Goal: Entertainment & Leisure: Browse casually

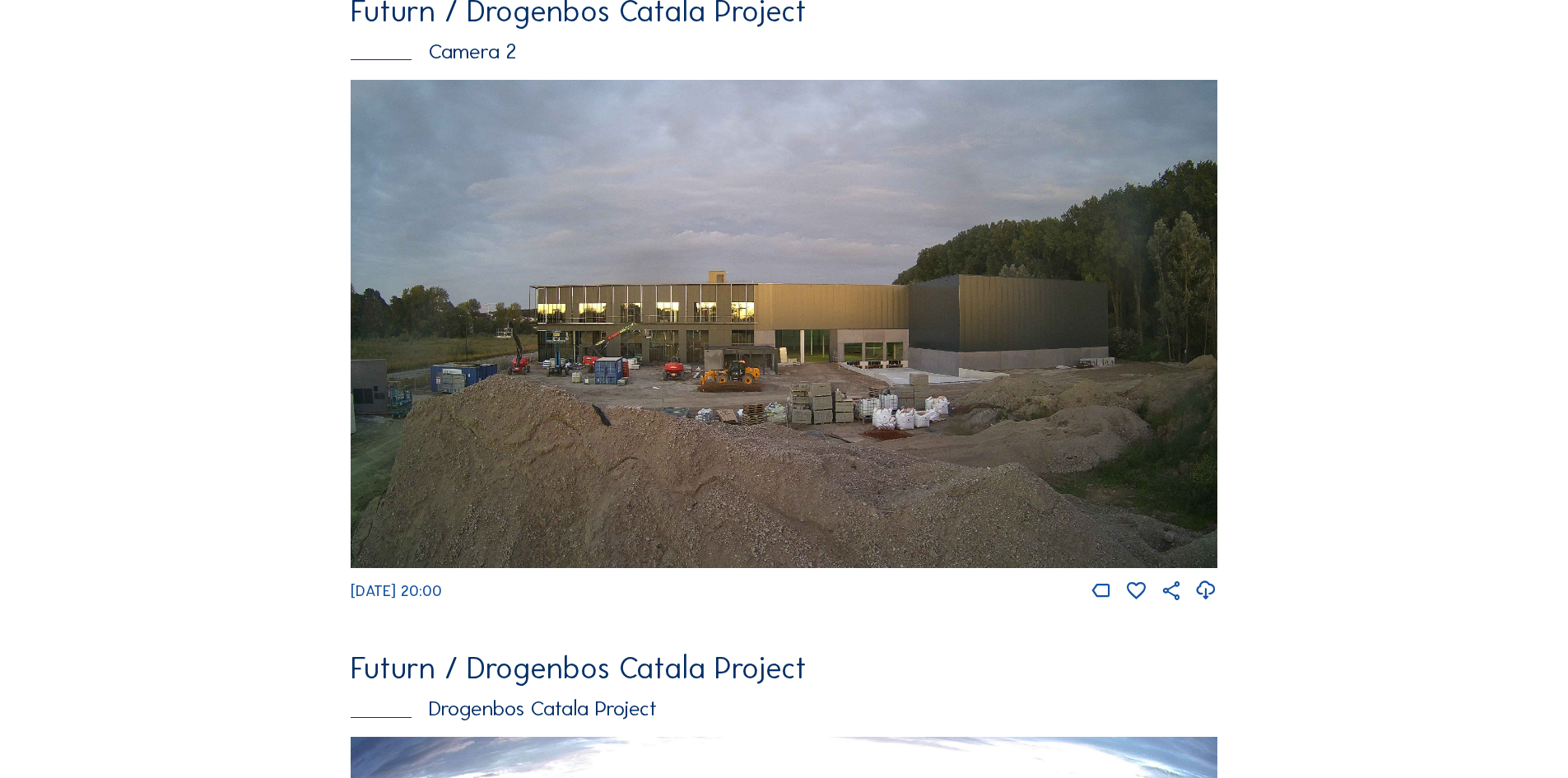
scroll to position [2635, 0]
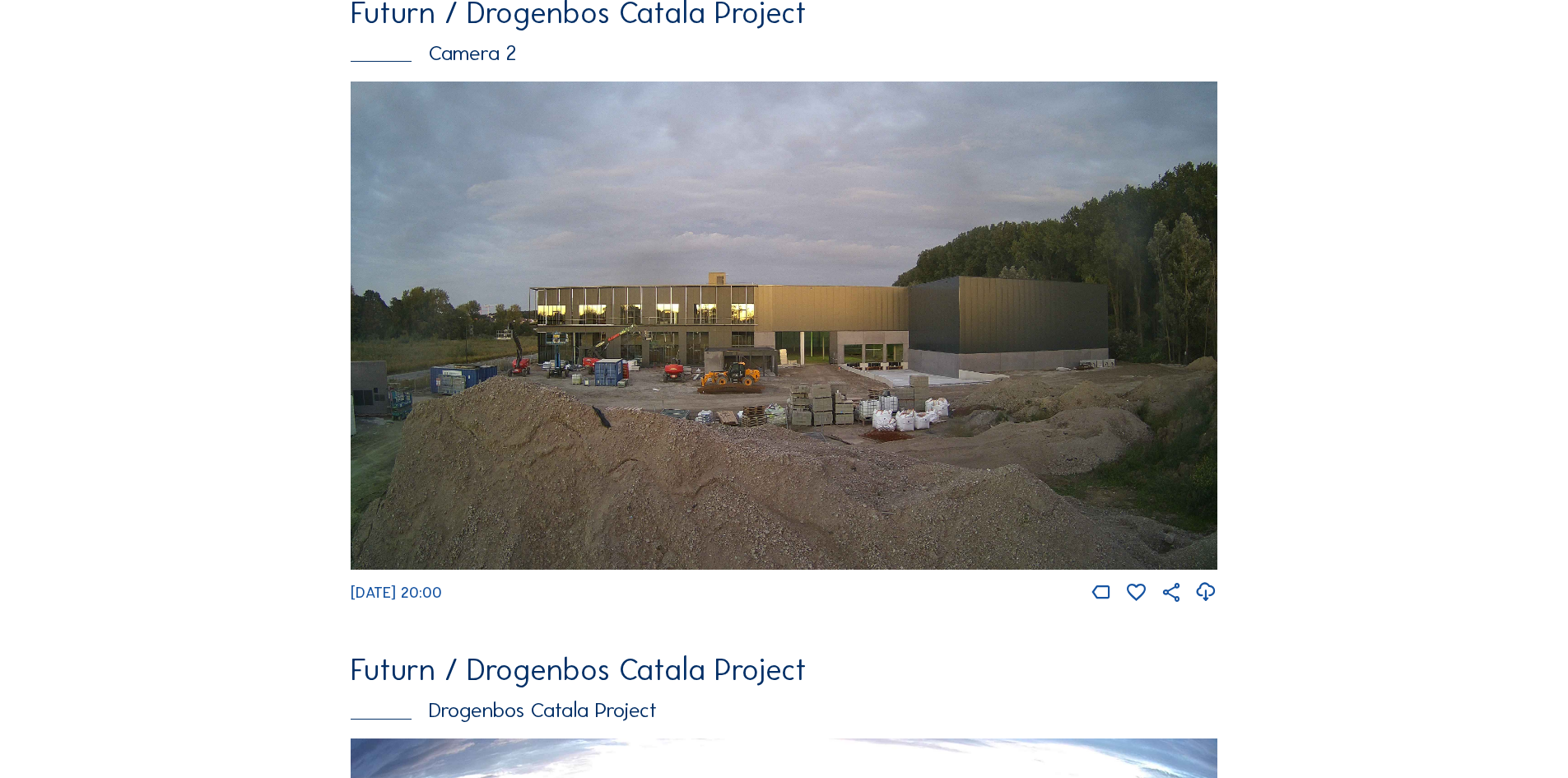
click at [782, 367] on img at bounding box center [784, 325] width 867 height 488
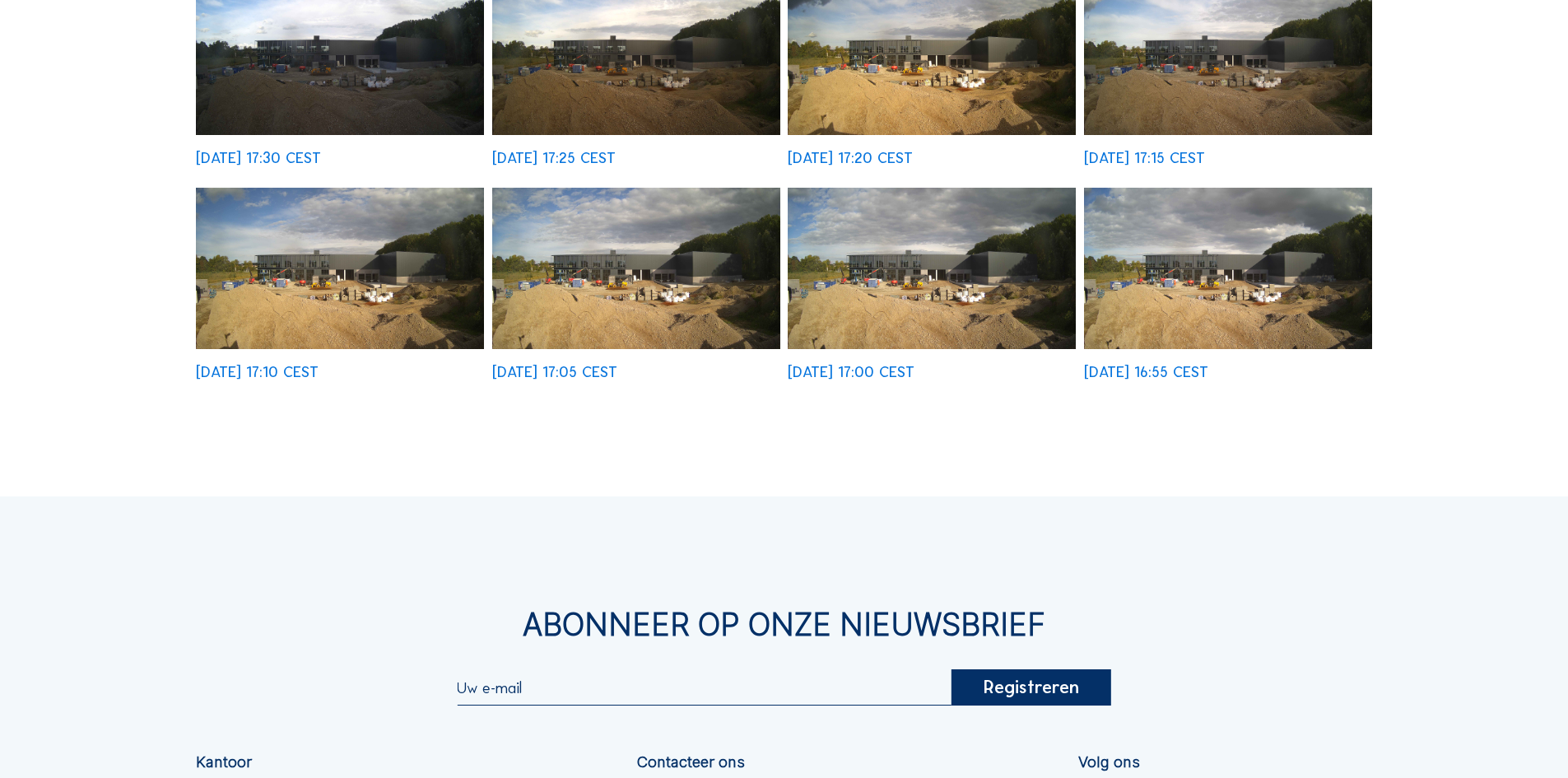
scroll to position [818, 0]
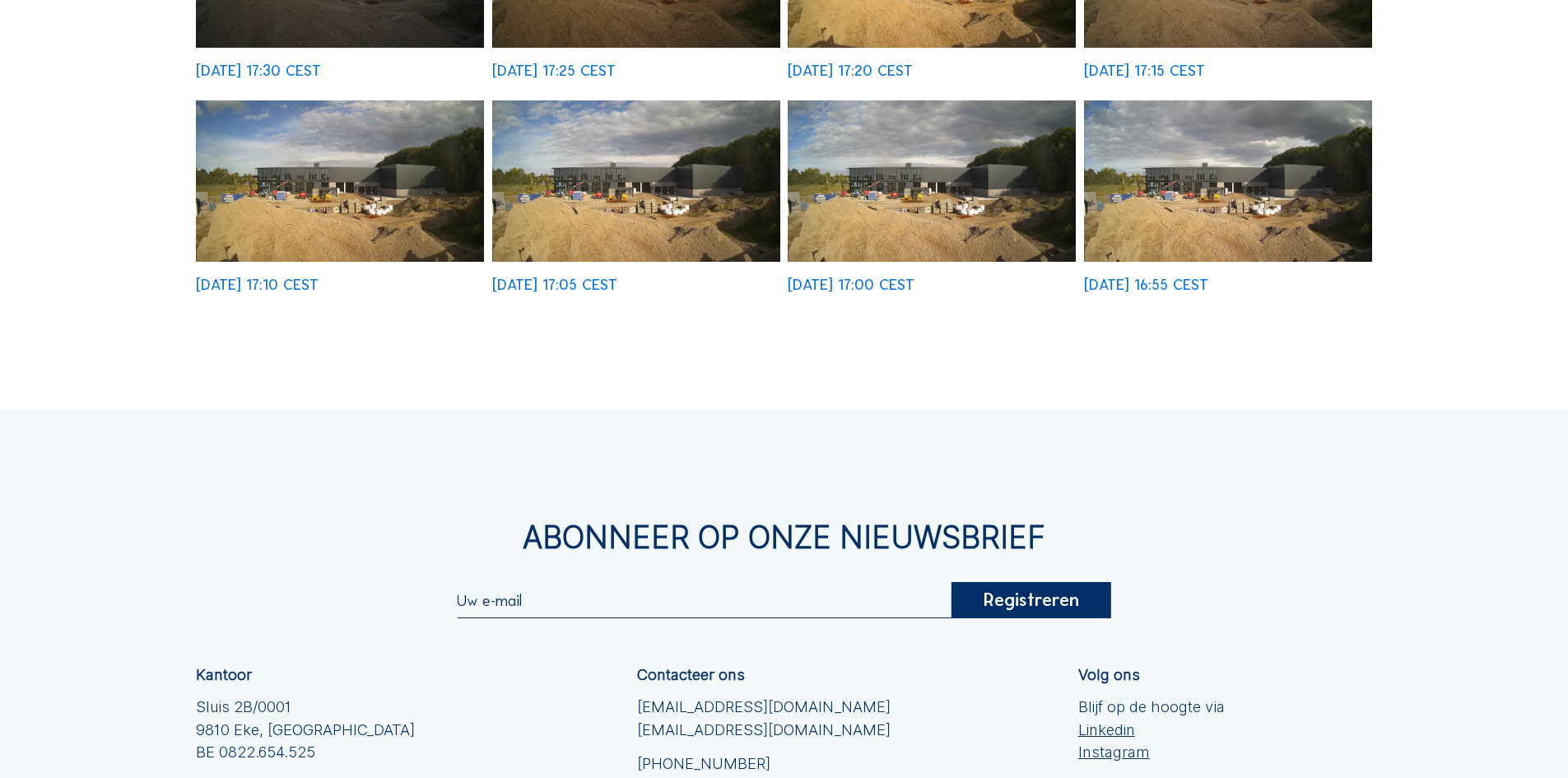
click at [782, 367] on div "Camera's Timelapses Mijn C-Site Volledig [PERSON_NAME] Futurn / Drogenbos Catal…" at bounding box center [784, 103] width 1568 height 1843
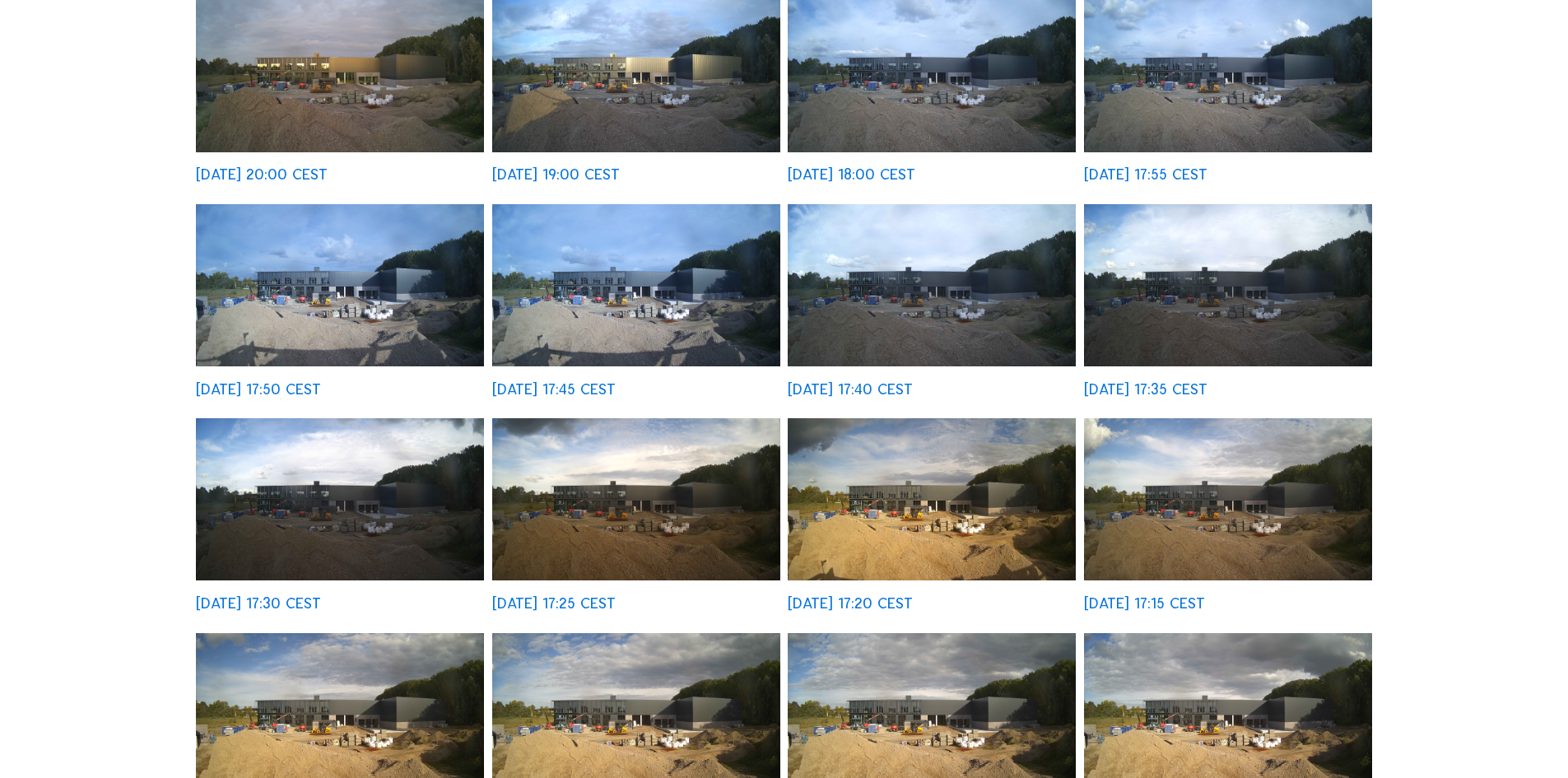
scroll to position [518, 0]
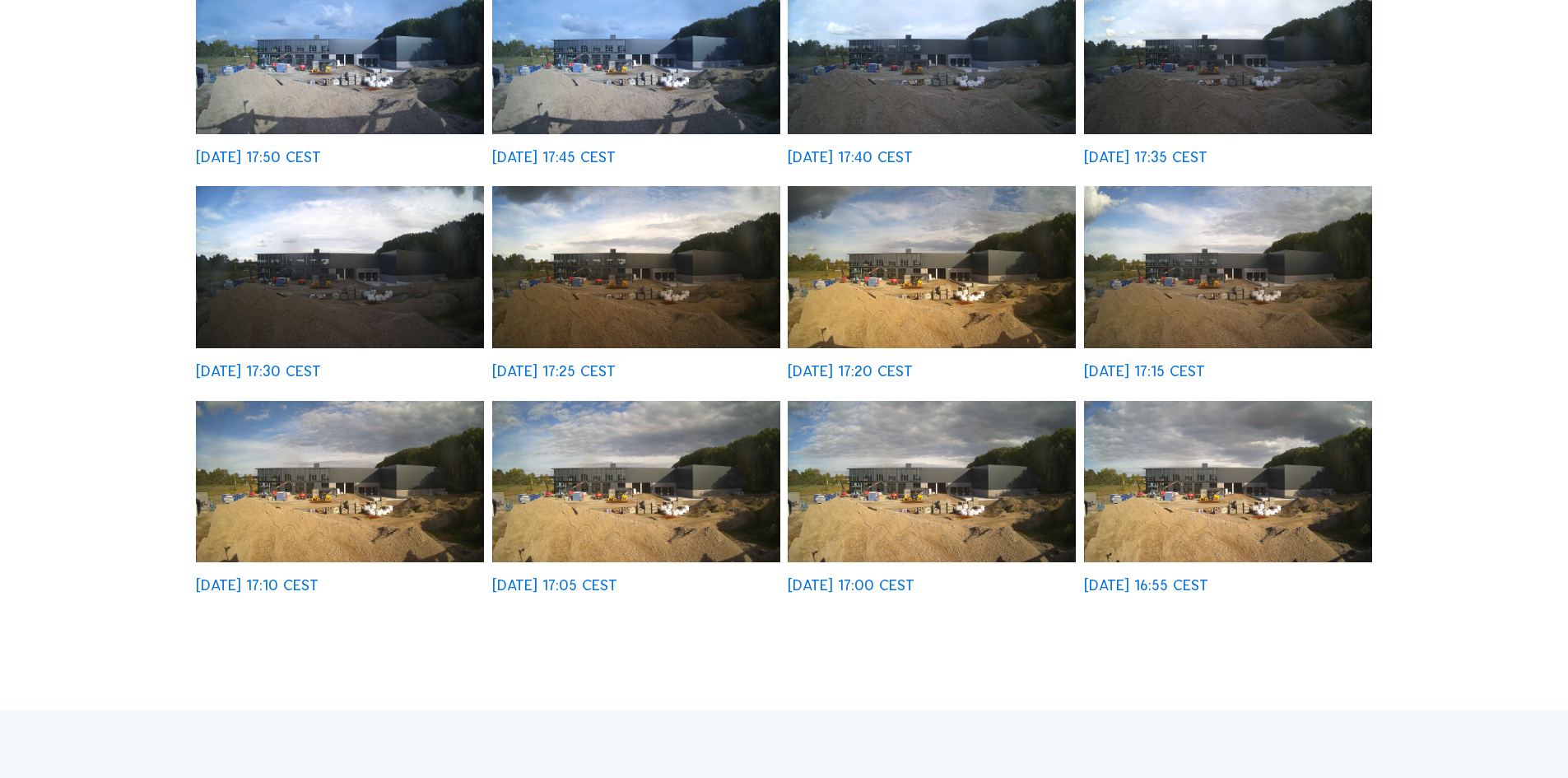
click at [937, 453] on img at bounding box center [932, 482] width 288 height 162
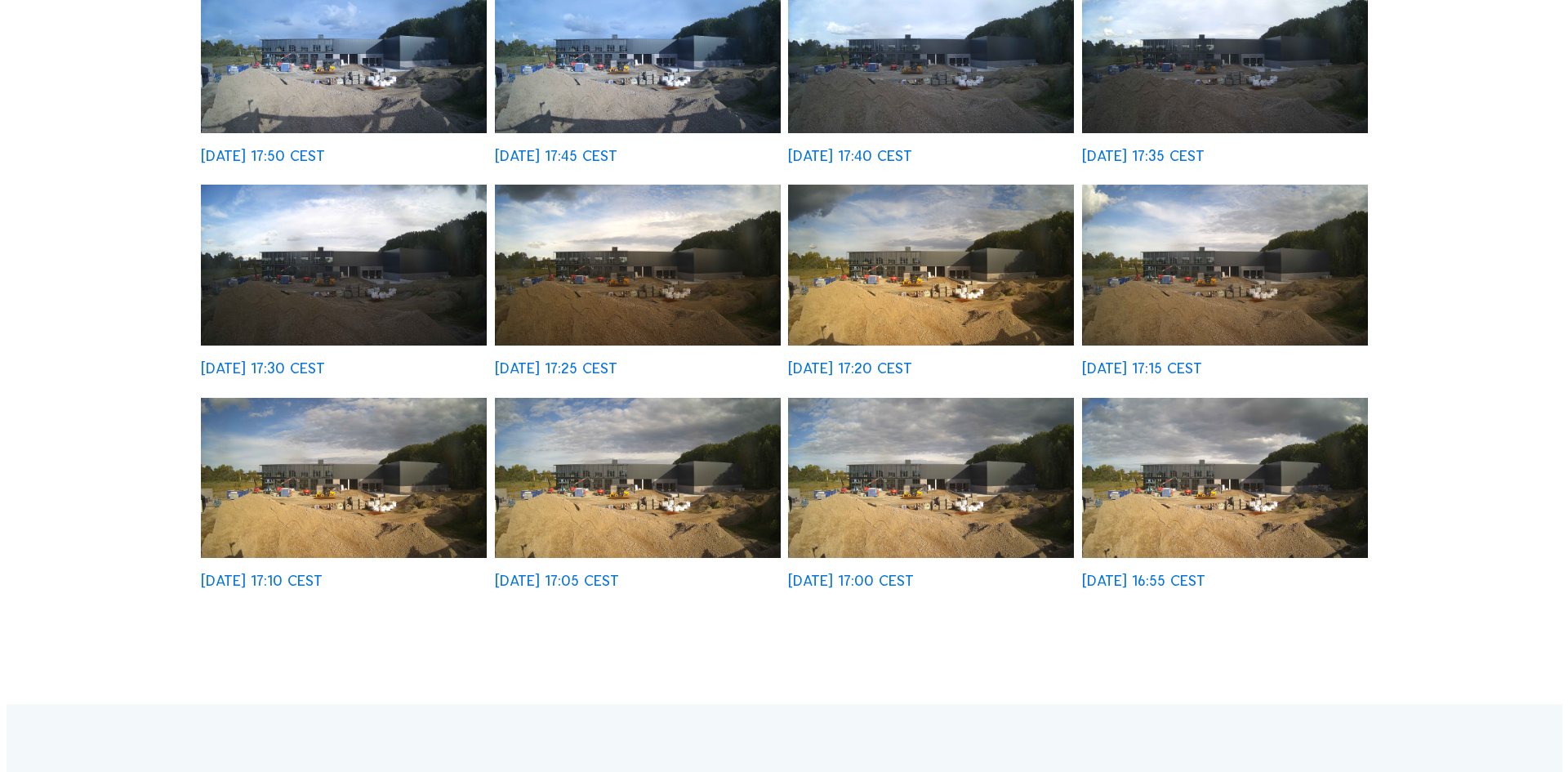
scroll to position [515, 0]
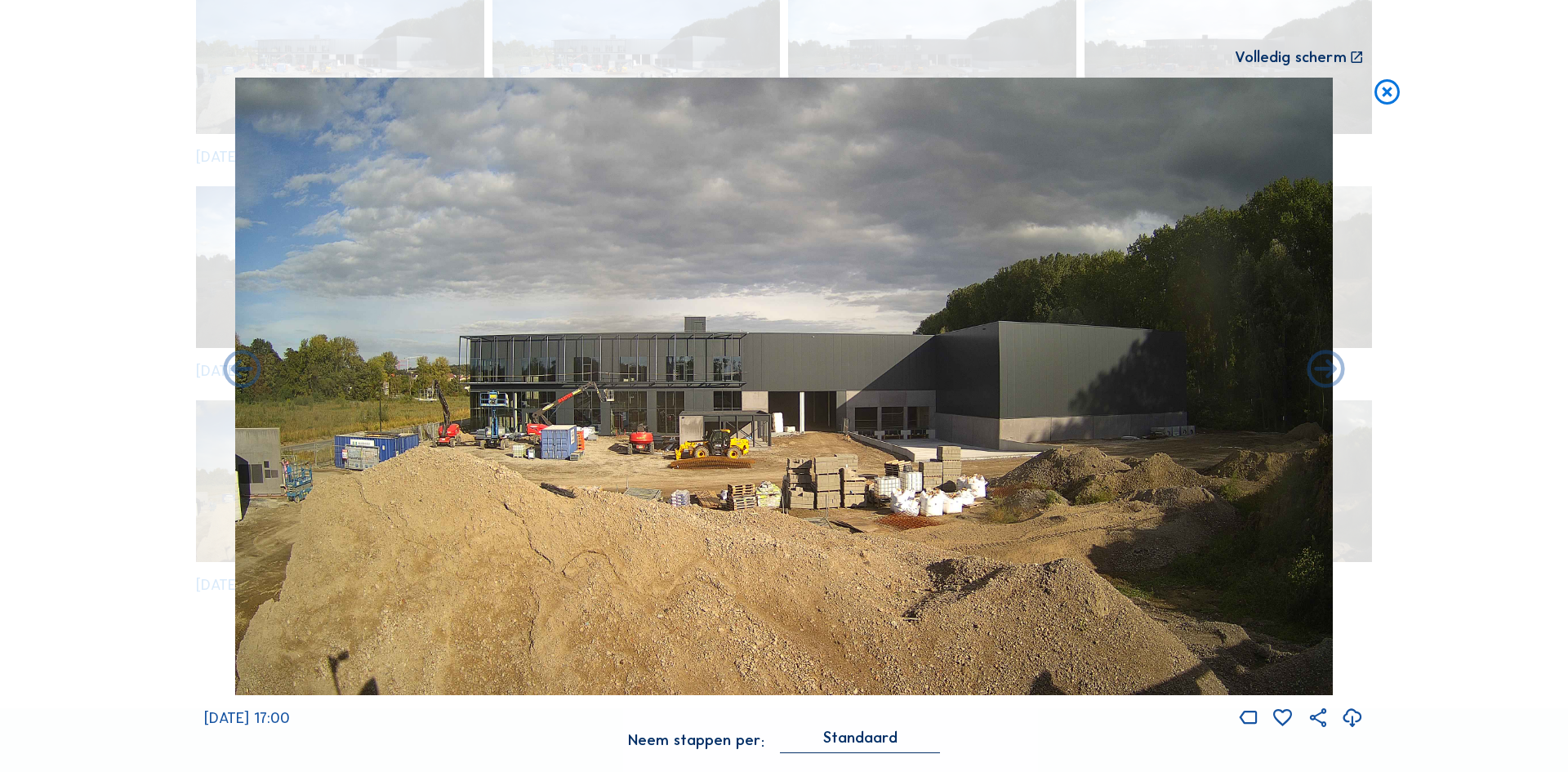
click at [1399, 89] on icon at bounding box center [1387, 93] width 30 height 31
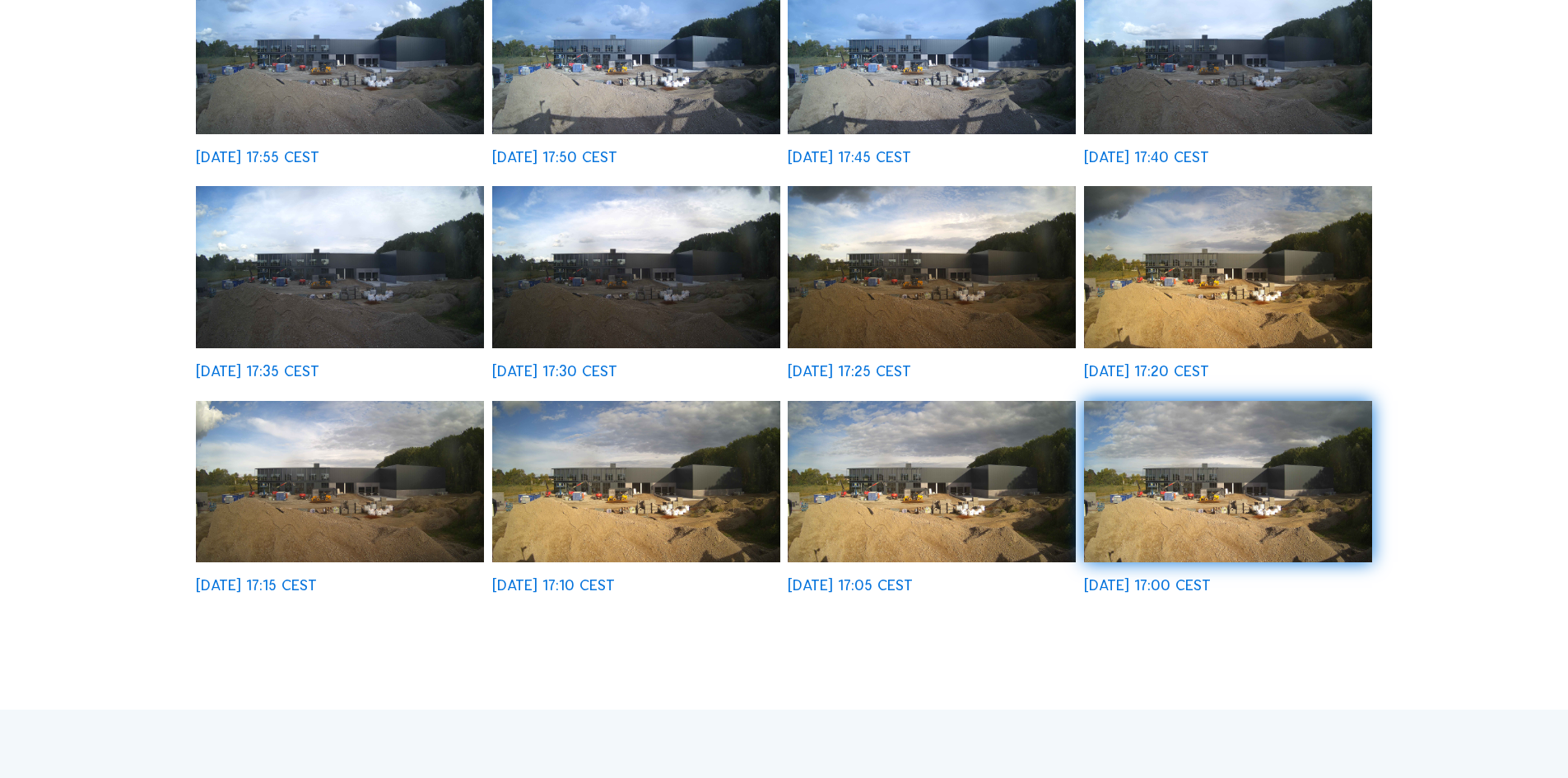
scroll to position [0, 0]
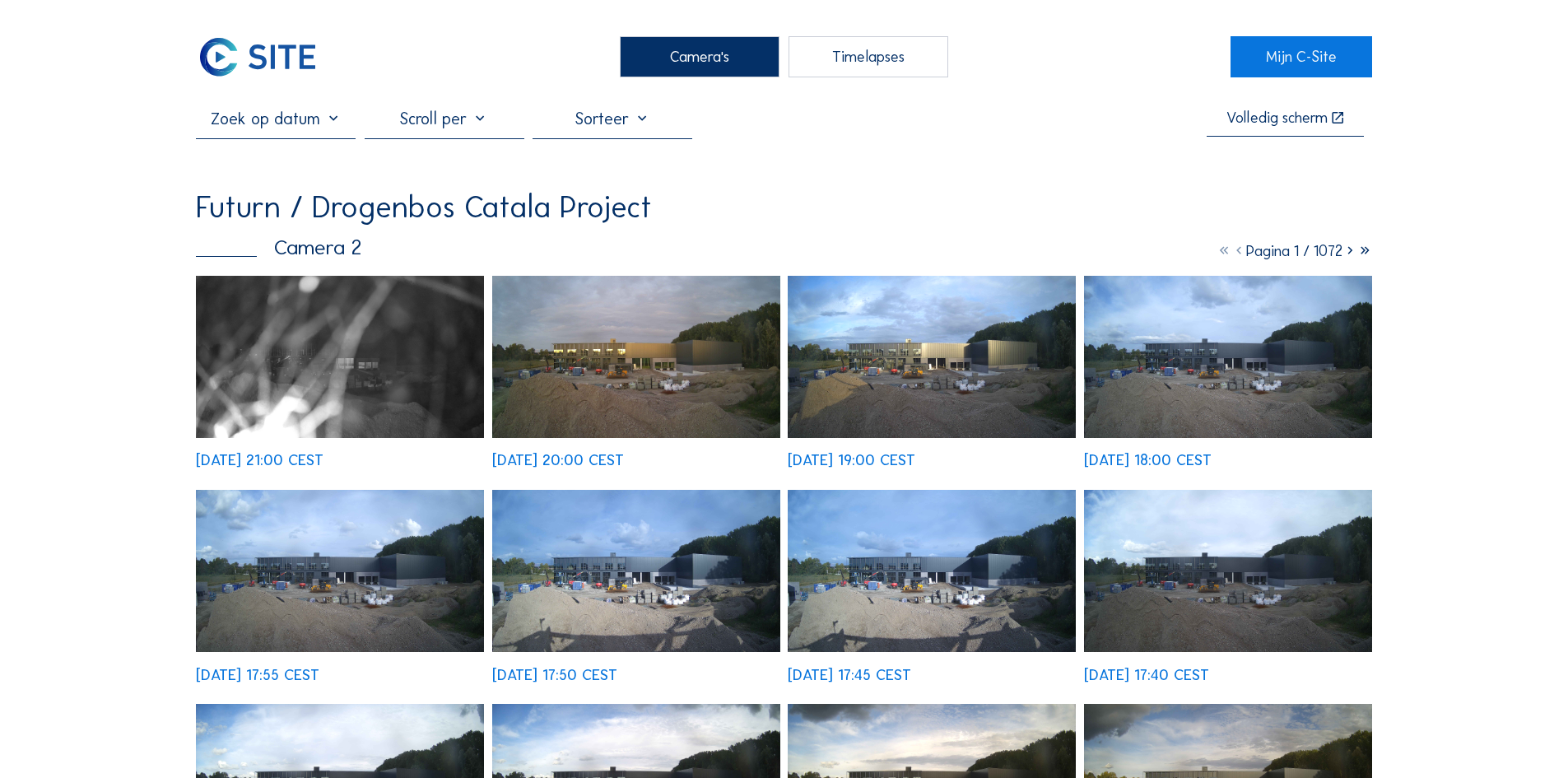
click at [728, 54] on div "Camera's" at bounding box center [699, 56] width 159 height 41
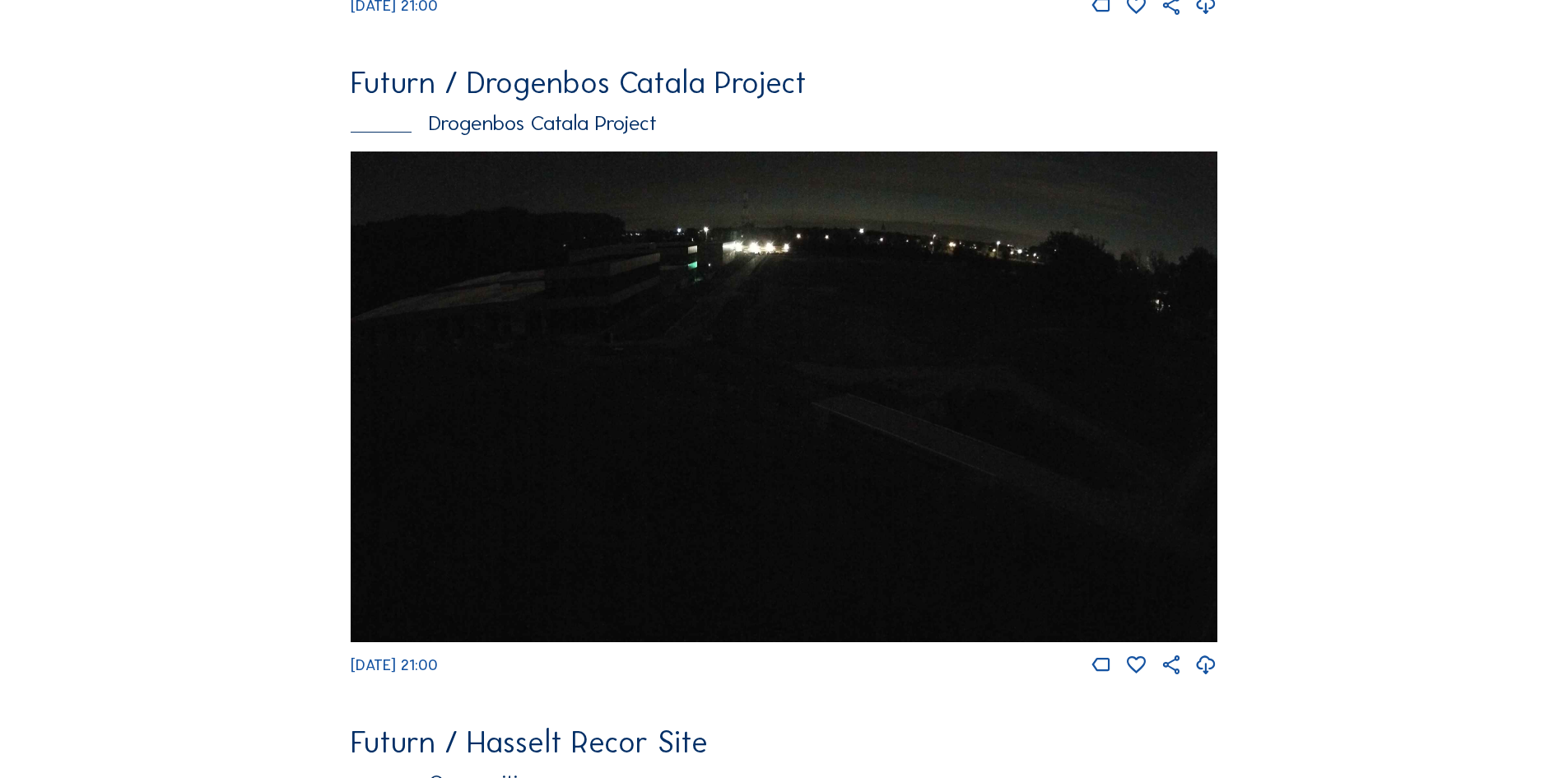
scroll to position [3222, 0]
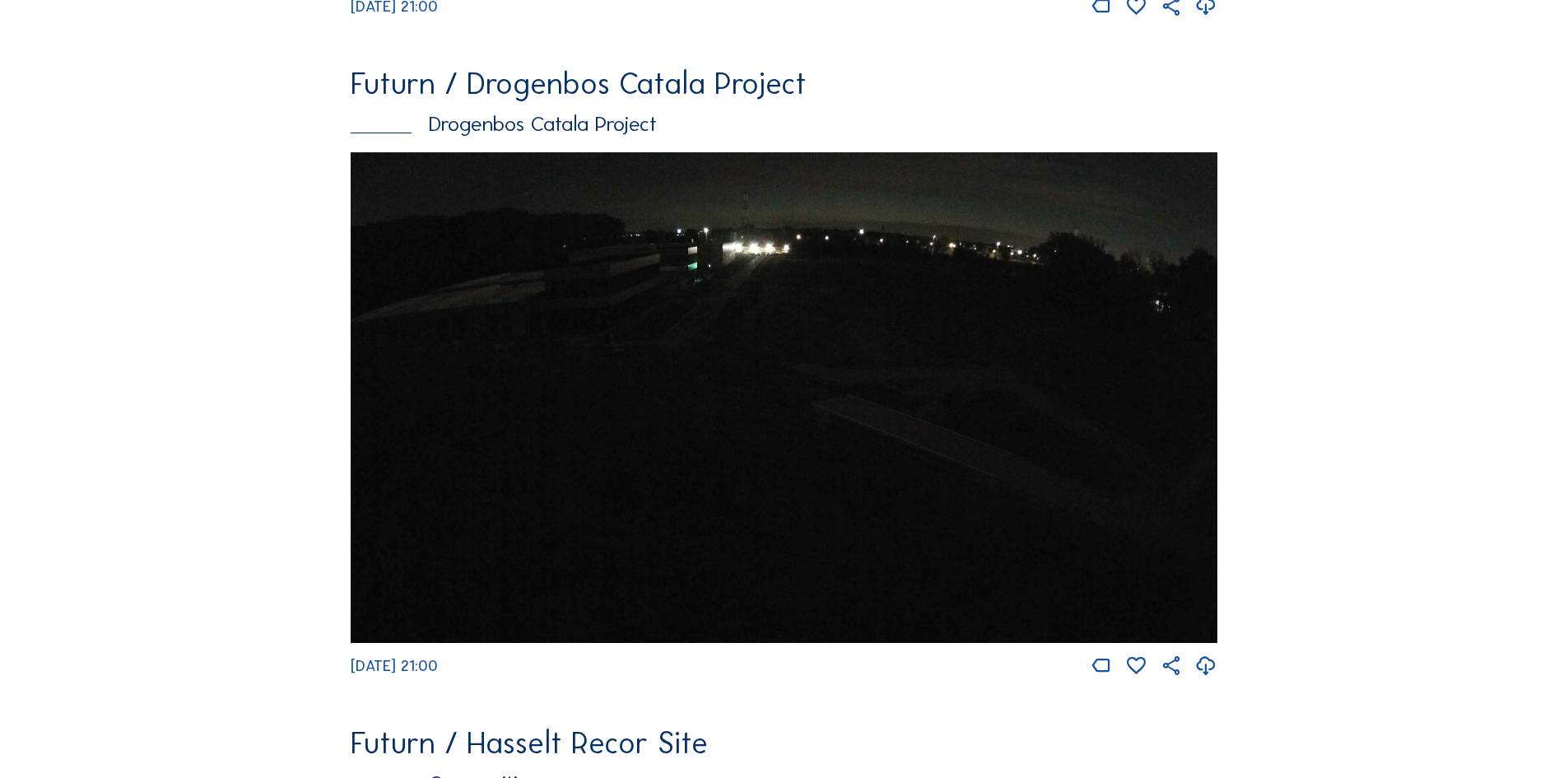
click at [877, 509] on img at bounding box center [784, 398] width 867 height 491
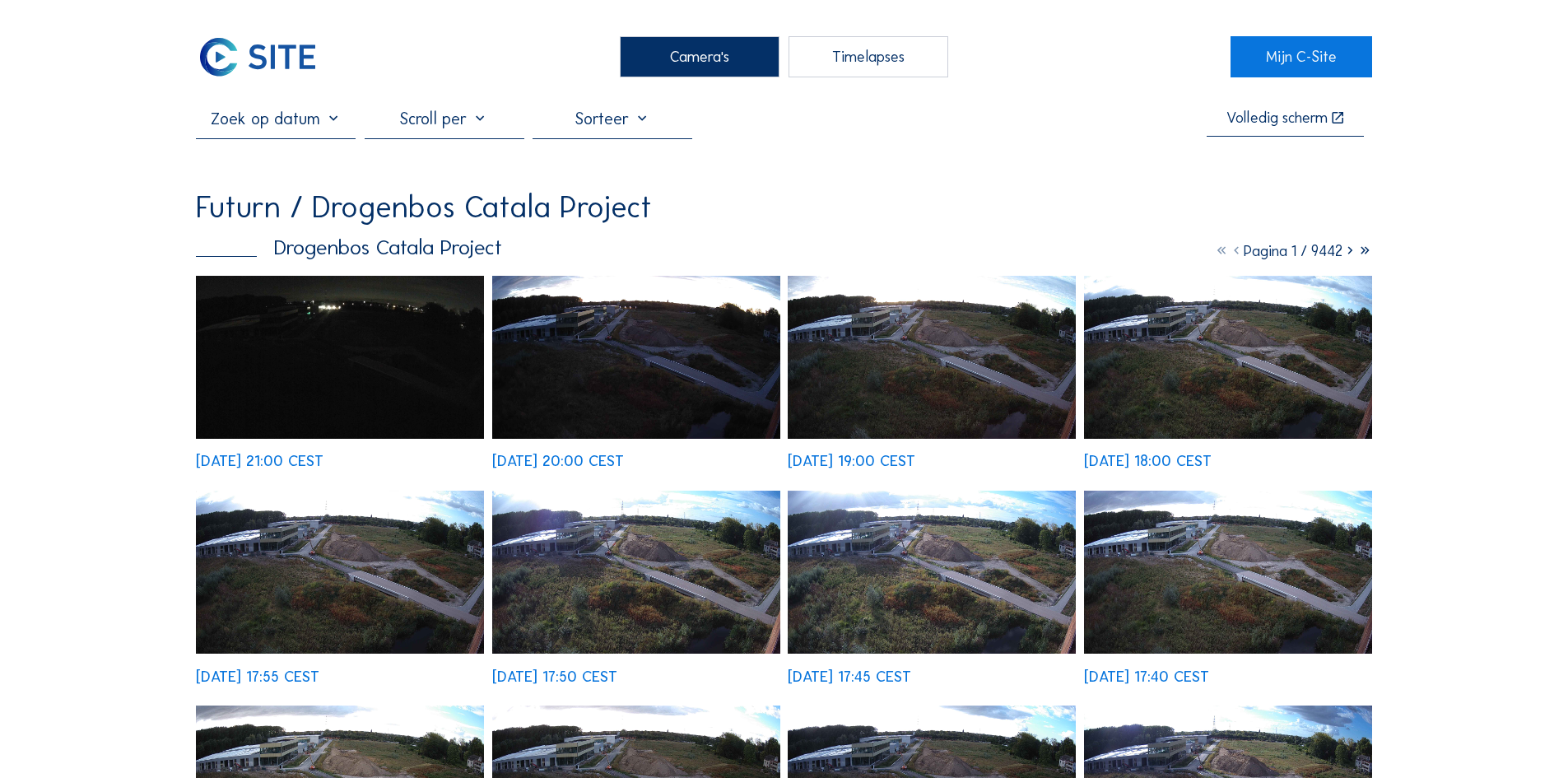
click at [1346, 260] on icon at bounding box center [1351, 250] width 15 height 18
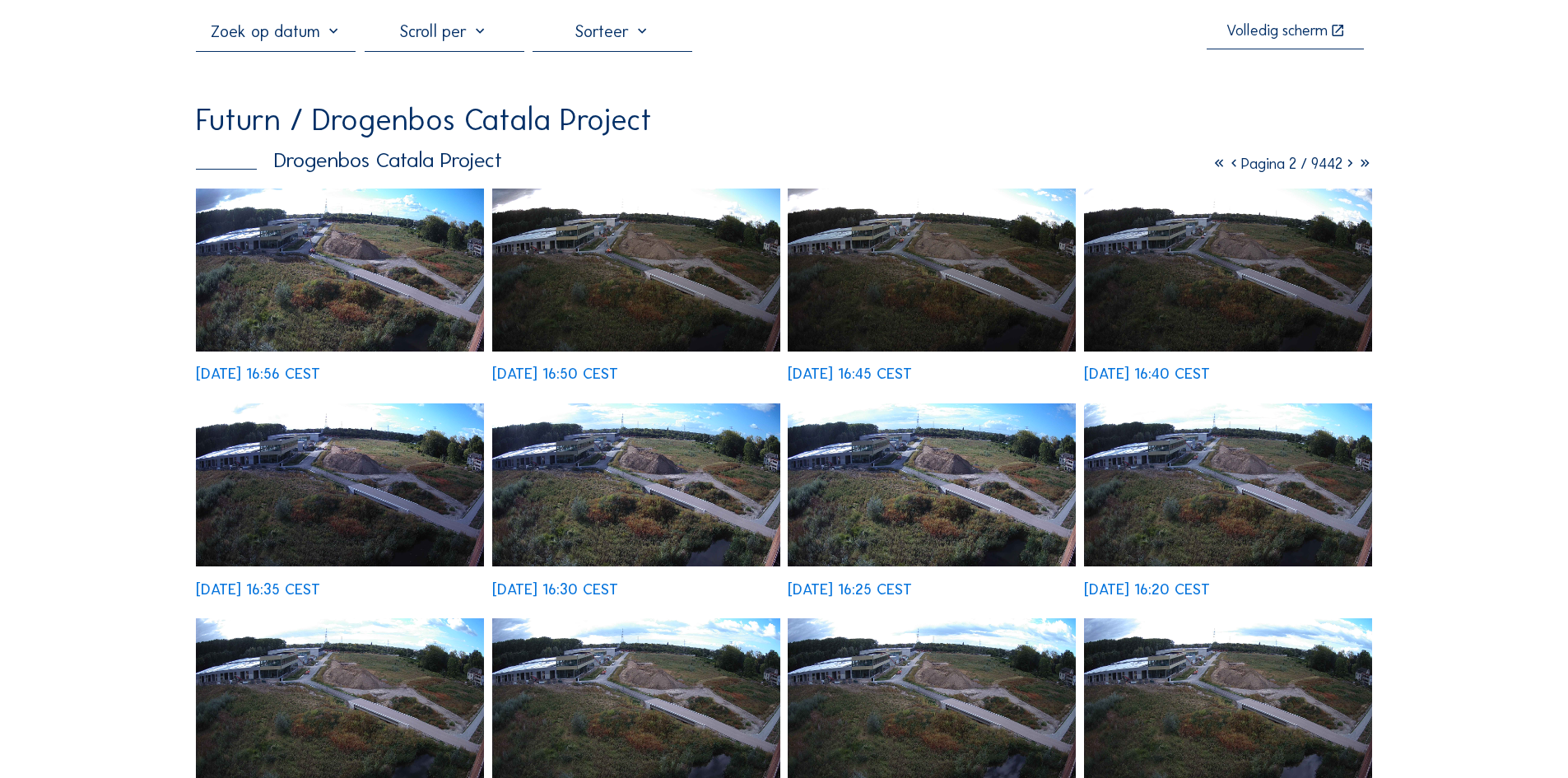
scroll to position [87, 0]
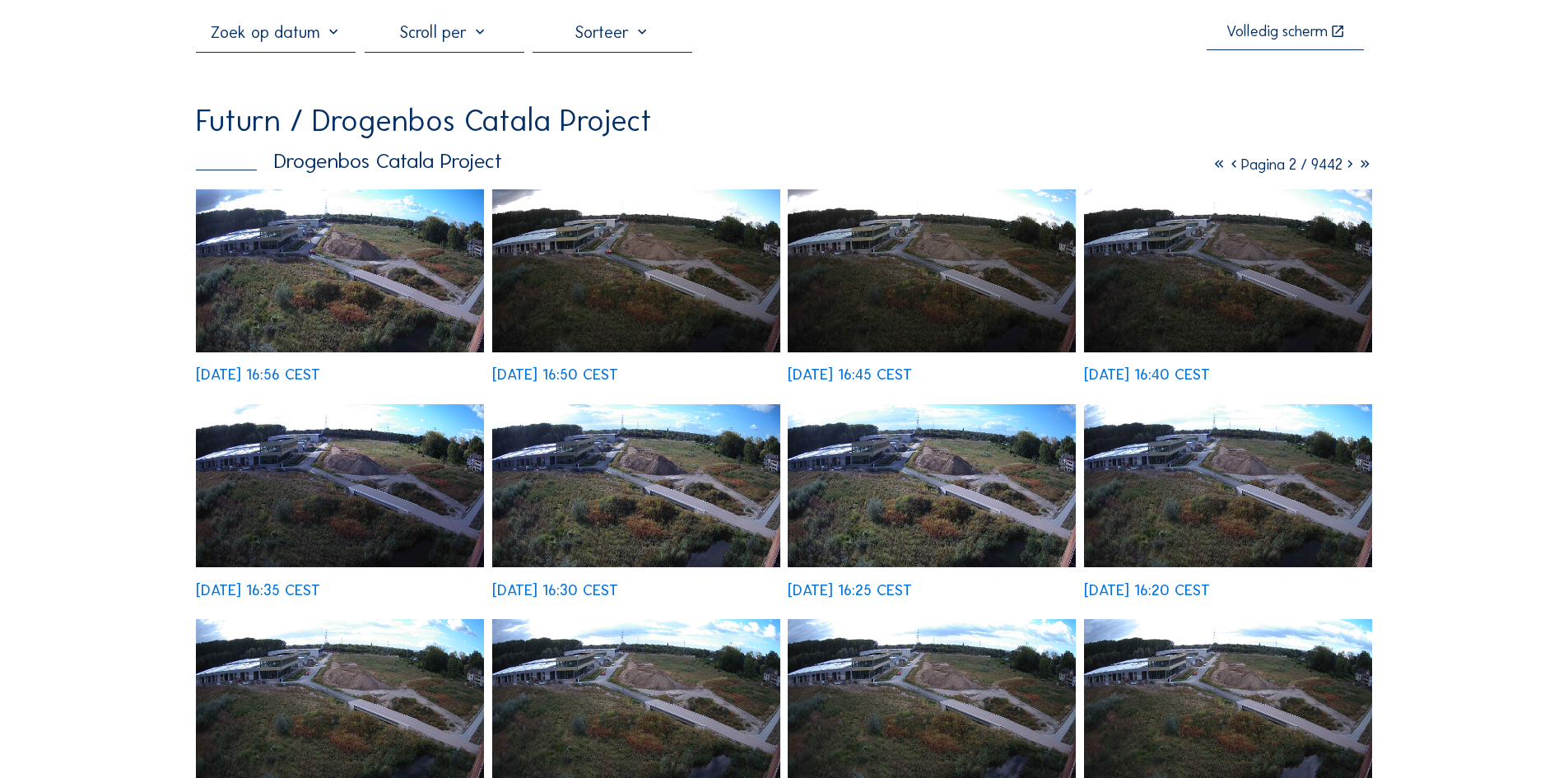
click at [683, 296] on img at bounding box center [636, 271] width 288 height 163
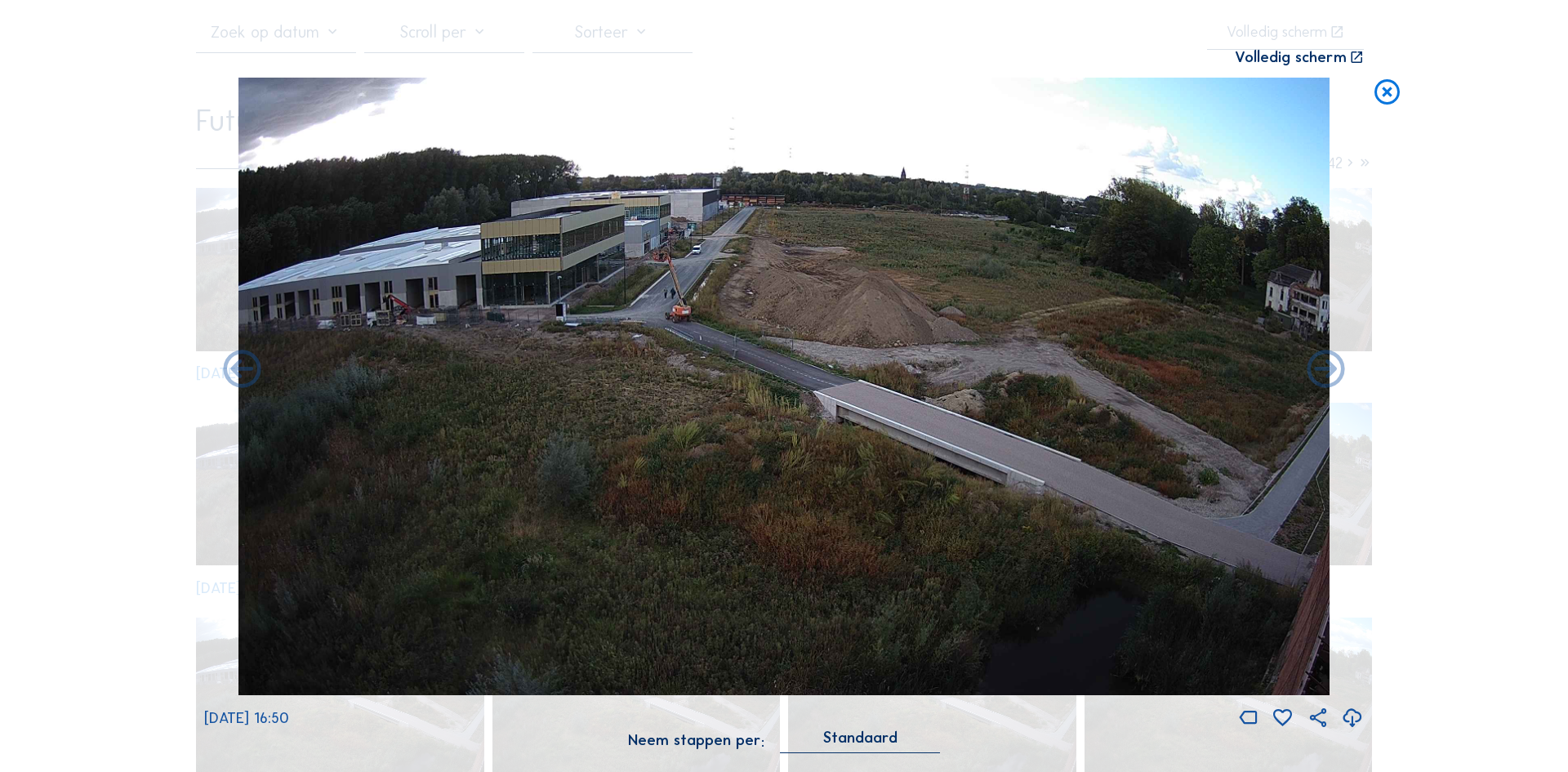
click at [1390, 92] on icon at bounding box center [1387, 93] width 30 height 31
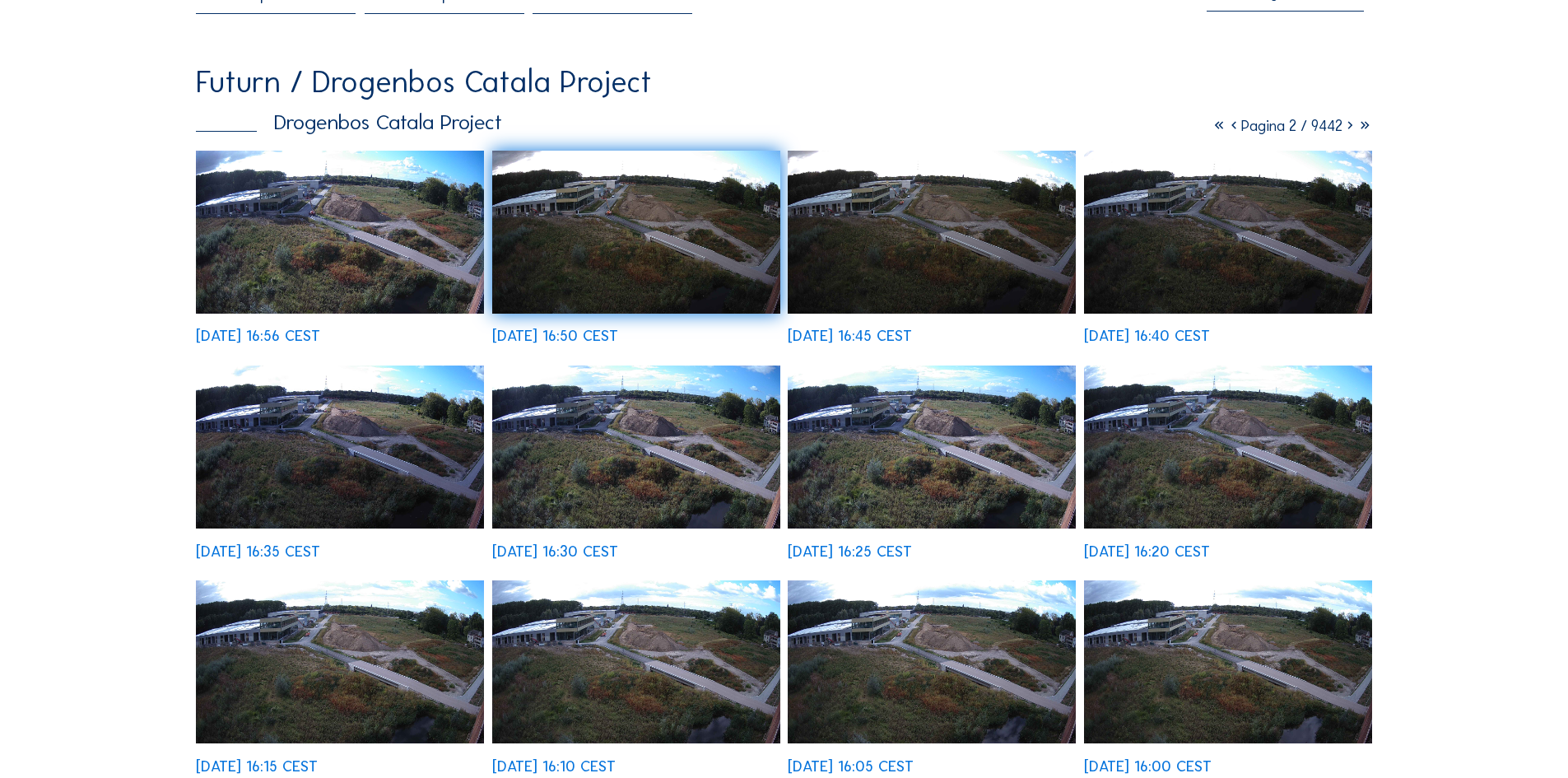
scroll to position [0, 0]
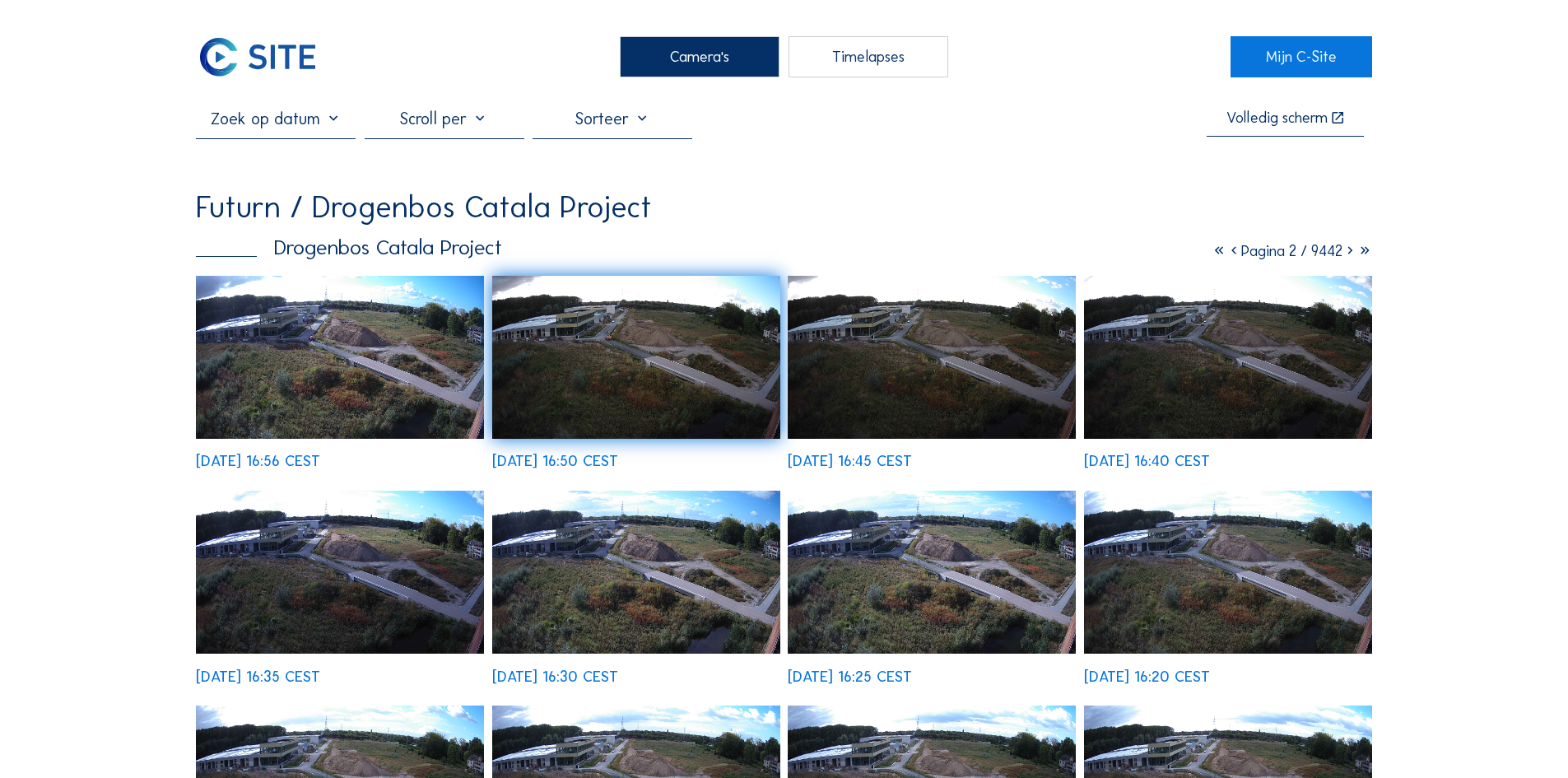
click at [1349, 260] on icon at bounding box center [1351, 250] width 15 height 18
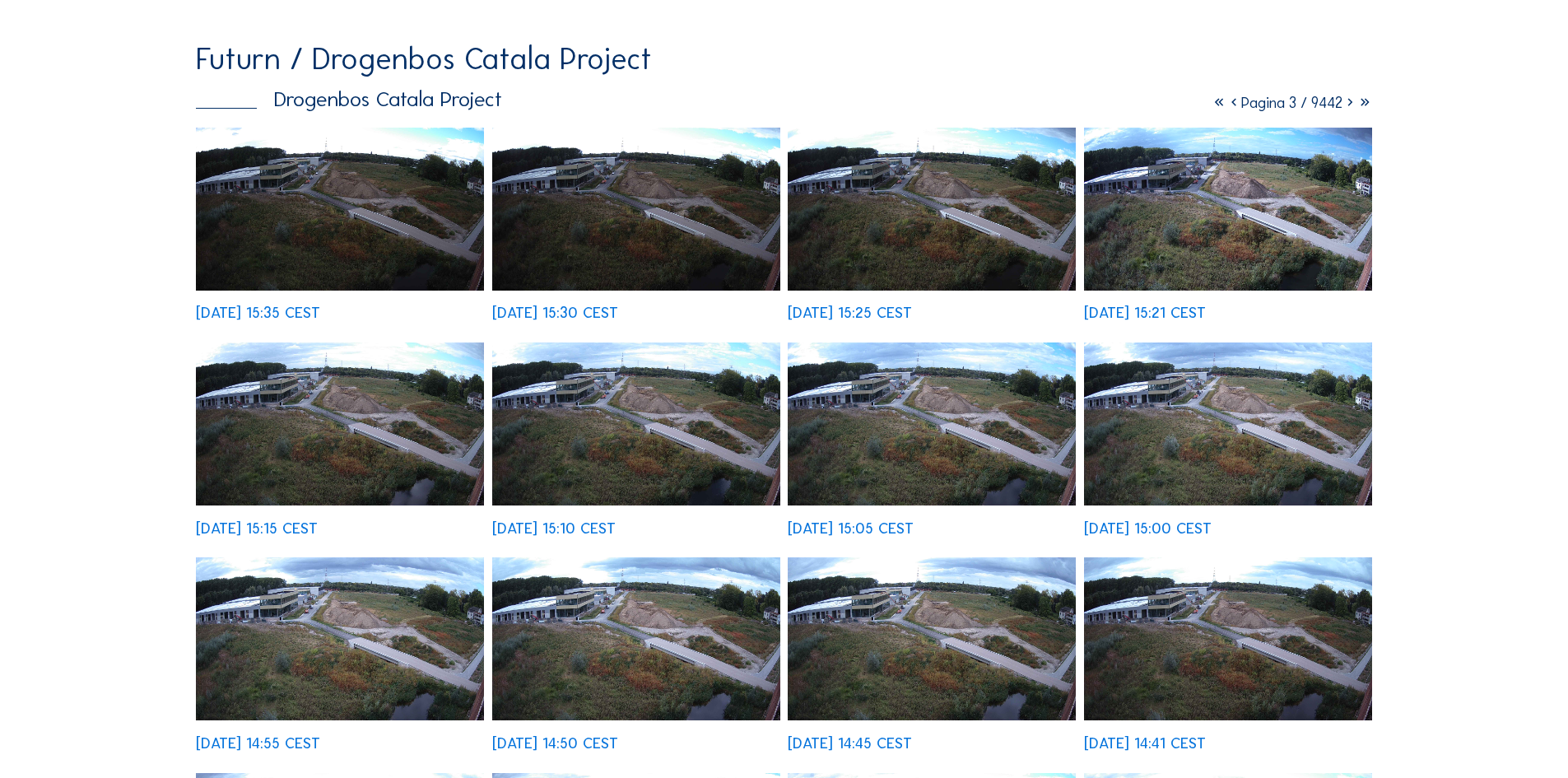
scroll to position [148, 0]
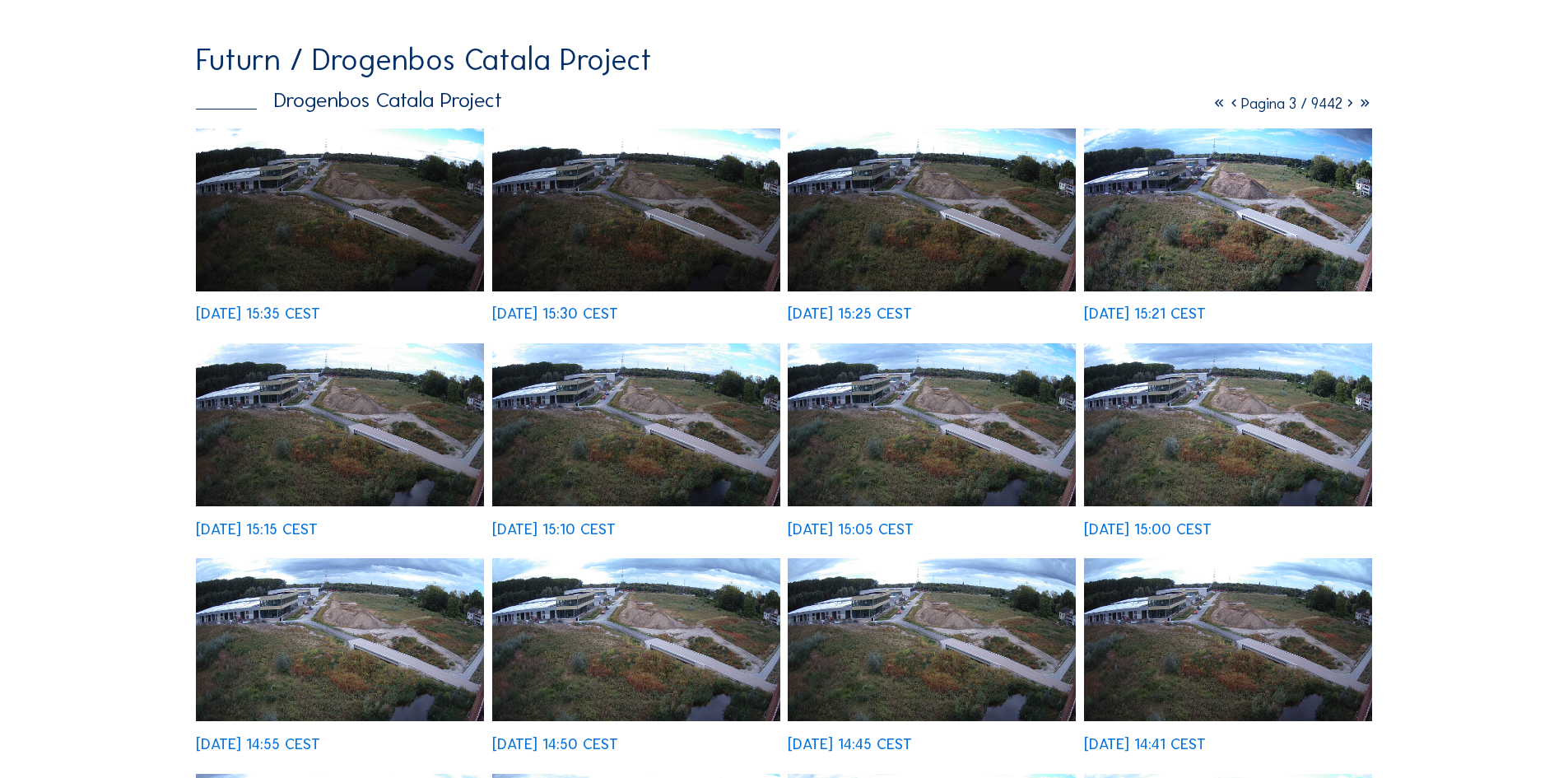
click at [269, 625] on img at bounding box center [340, 639] width 288 height 163
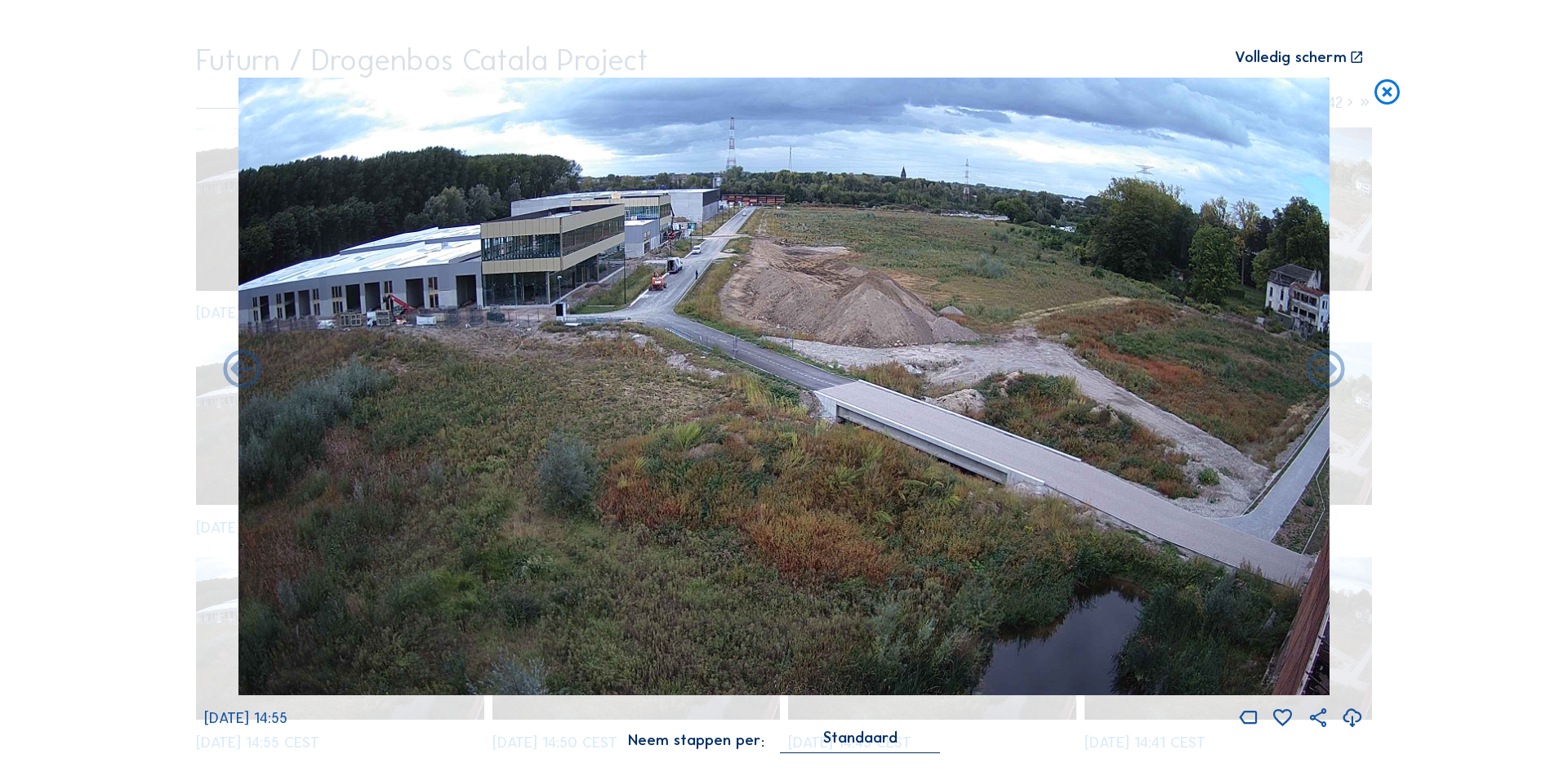
click at [1397, 90] on icon at bounding box center [1387, 93] width 30 height 31
